Goal: Use online tool/utility

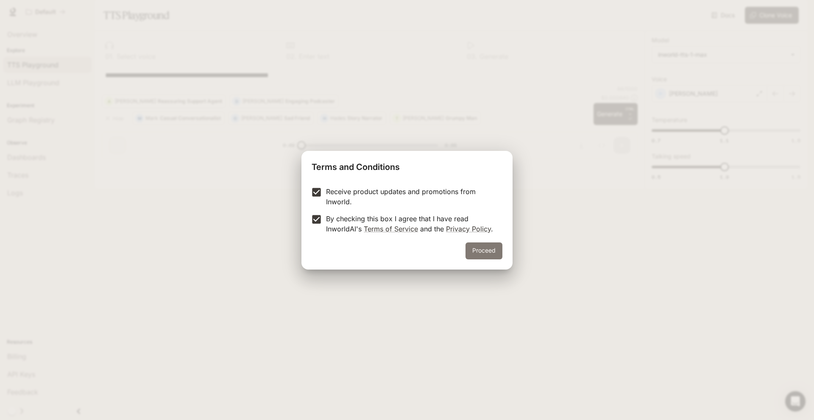
click at [479, 251] on button "Proceed" at bounding box center [483, 250] width 37 height 17
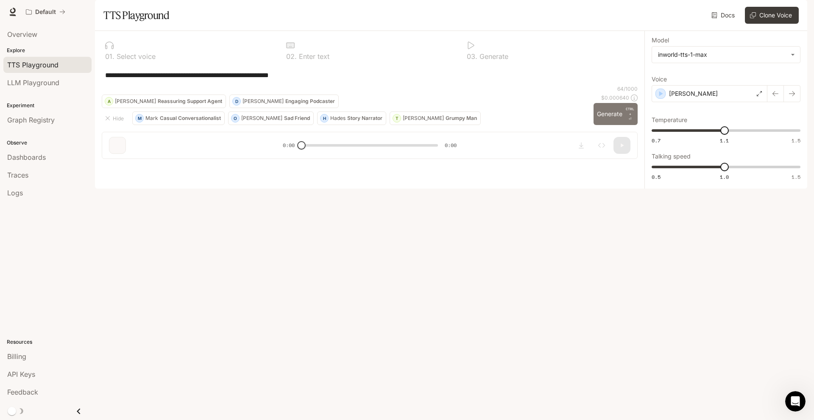
click at [629, 117] on p "CTRL +" at bounding box center [630, 111] width 8 height 10
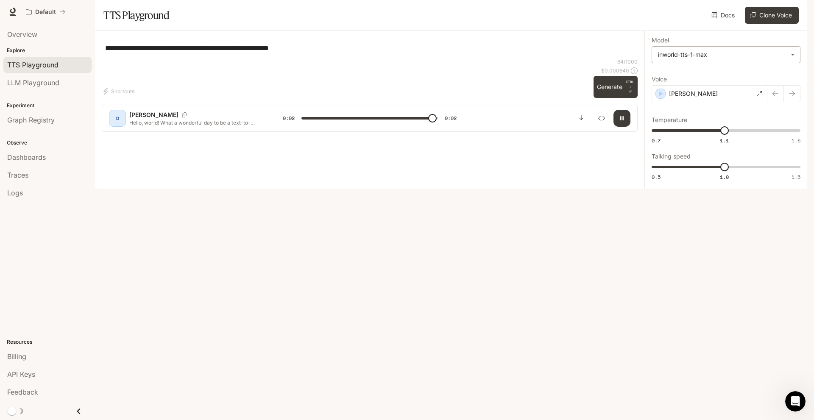
type input "*"
click at [735, 81] on body "**********" at bounding box center [407, 210] width 814 height 420
drag, startPoint x: 753, startPoint y: 236, endPoint x: 733, endPoint y: 174, distance: 65.4
click at [752, 236] on div at bounding box center [407, 210] width 814 height 420
click at [705, 102] on div "[PERSON_NAME]" at bounding box center [710, 93] width 116 height 17
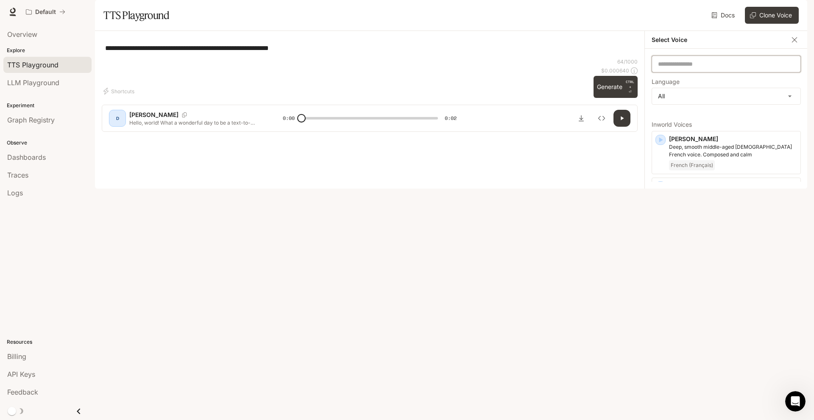
click at [711, 68] on input "text" at bounding box center [726, 64] width 148 height 8
click at [658, 281] on icon "button" at bounding box center [660, 277] width 8 height 8
click at [663, 235] on icon "button" at bounding box center [660, 230] width 8 height 8
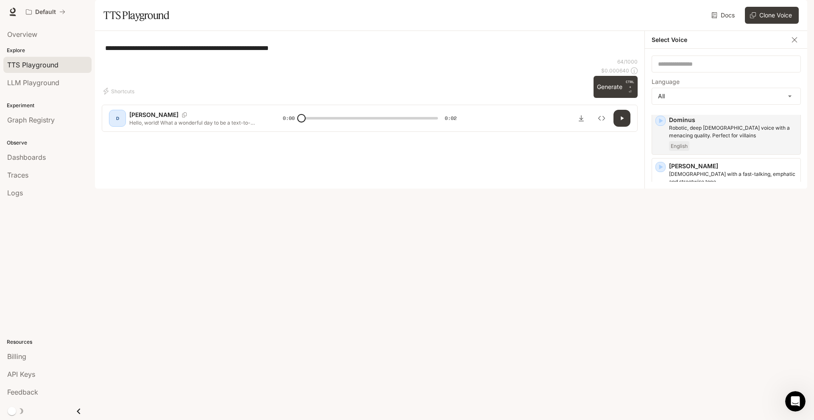
scroll to position [394, 0]
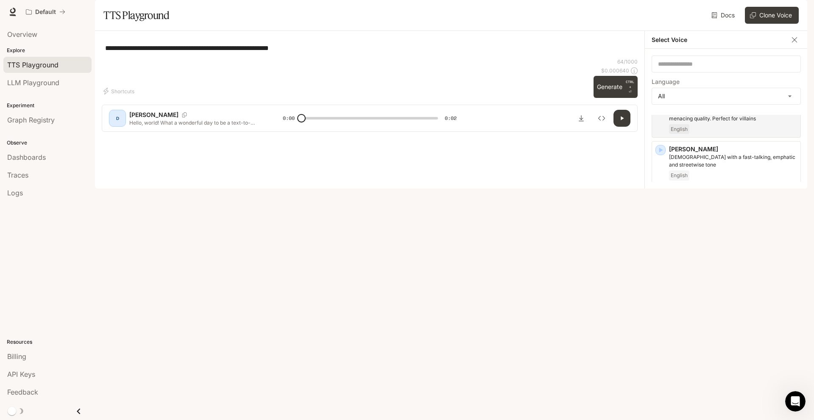
click at [658, 201] on icon "button" at bounding box center [660, 196] width 8 height 8
click at [661, 246] on icon "button" at bounding box center [661, 243] width 4 height 5
click at [661, 340] on icon "button" at bounding box center [660, 336] width 8 height 8
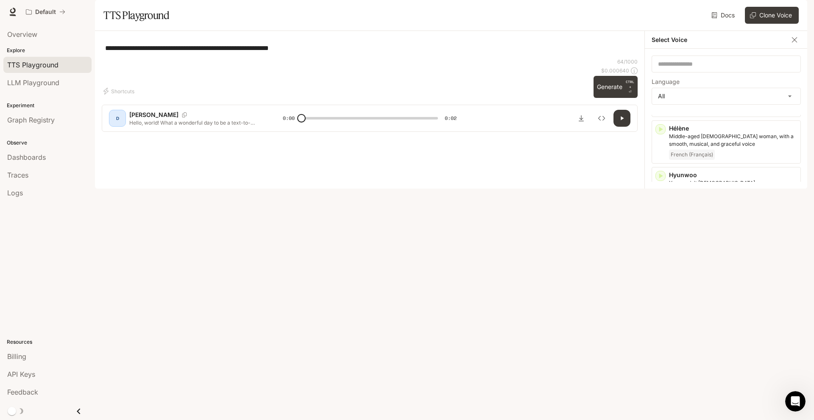
scroll to position [682, 0]
click at [658, 215] on icon "button" at bounding box center [660, 219] width 8 height 8
click at [662, 262] on icon "button" at bounding box center [660, 266] width 8 height 8
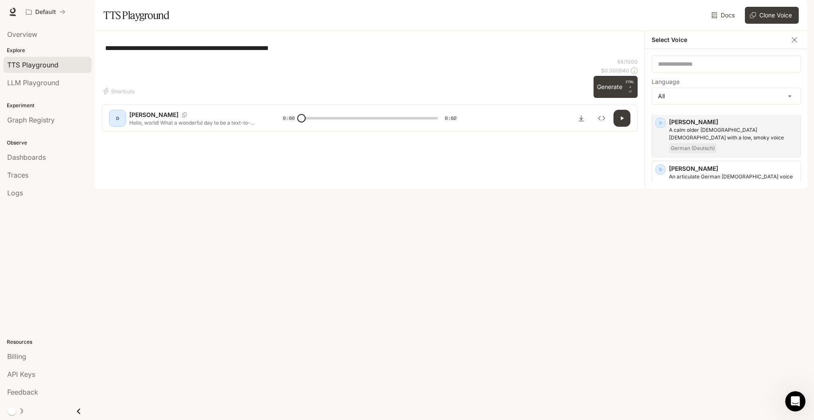
click at [663, 212] on icon "button" at bounding box center [660, 216] width 8 height 8
click at [694, 68] on input "text" at bounding box center [726, 64] width 148 height 8
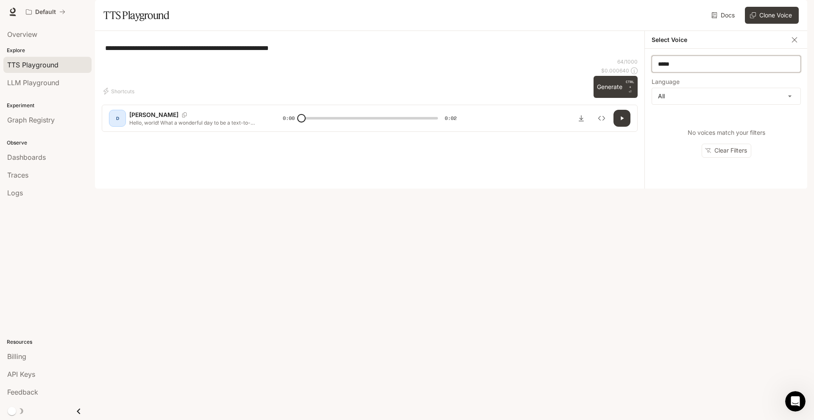
type input "*****"
click at [705, 68] on input "*****" at bounding box center [726, 64] width 148 height 8
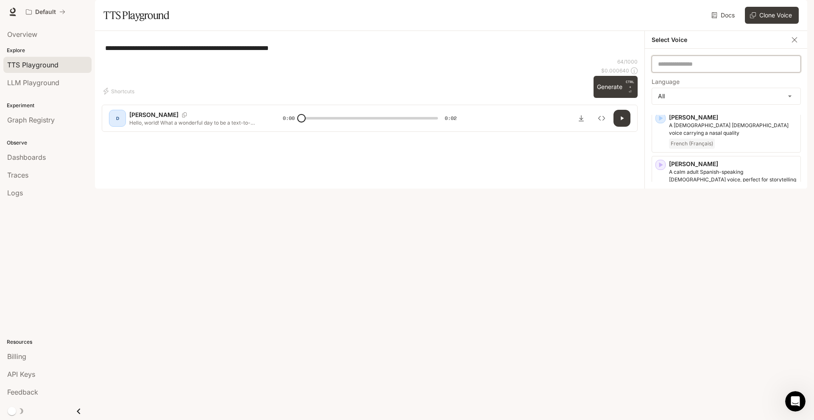
scroll to position [1202, 0]
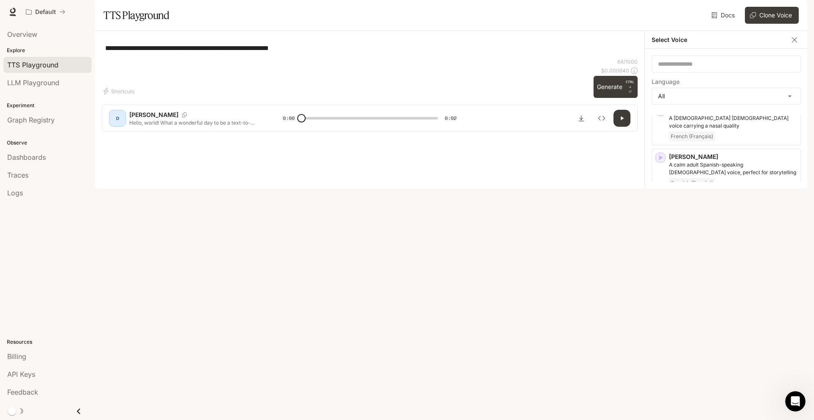
click at [658, 340] on icon "button" at bounding box center [660, 344] width 8 height 8
